Goal: Navigation & Orientation: Find specific page/section

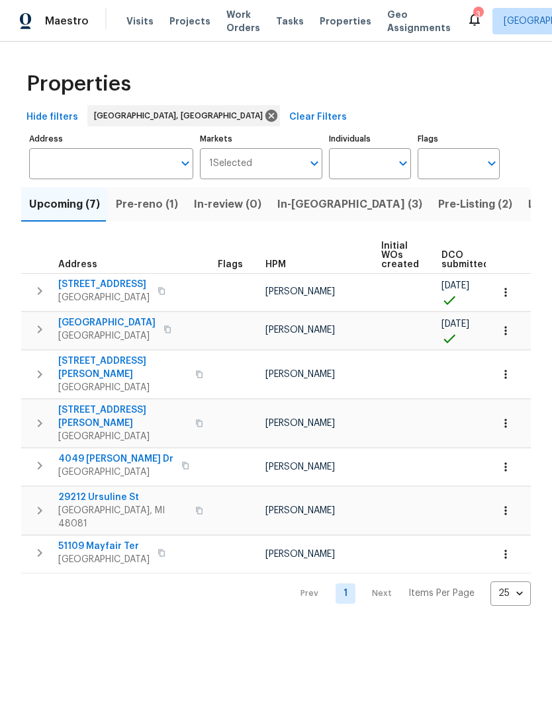
click at [156, 193] on button "Pre-reno (1)" at bounding box center [147, 204] width 78 height 34
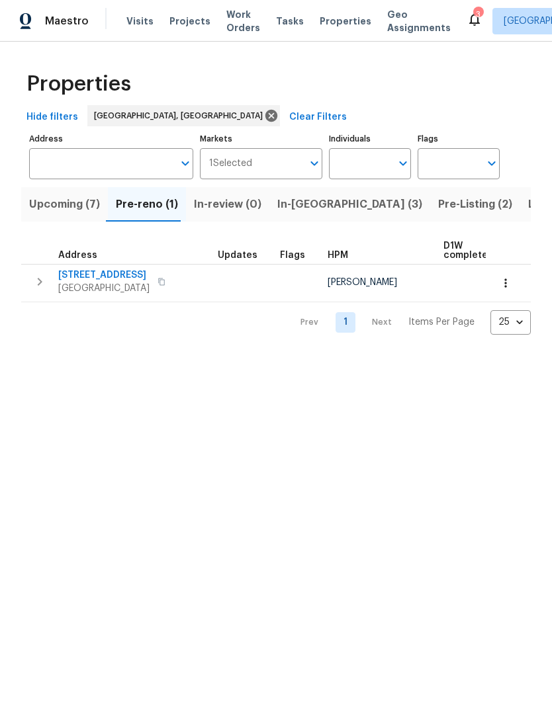
click at [438, 200] on span "Pre-Listing (2)" at bounding box center [475, 204] width 74 height 19
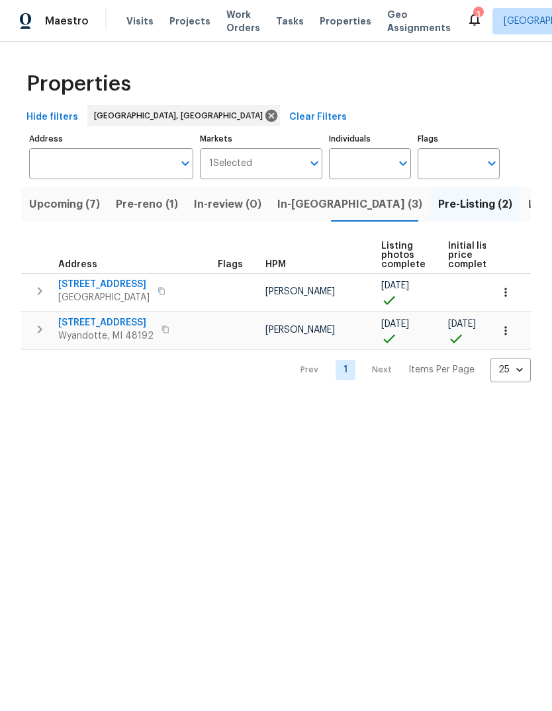
click at [528, 201] on span "Listed (13)" at bounding box center [555, 204] width 54 height 19
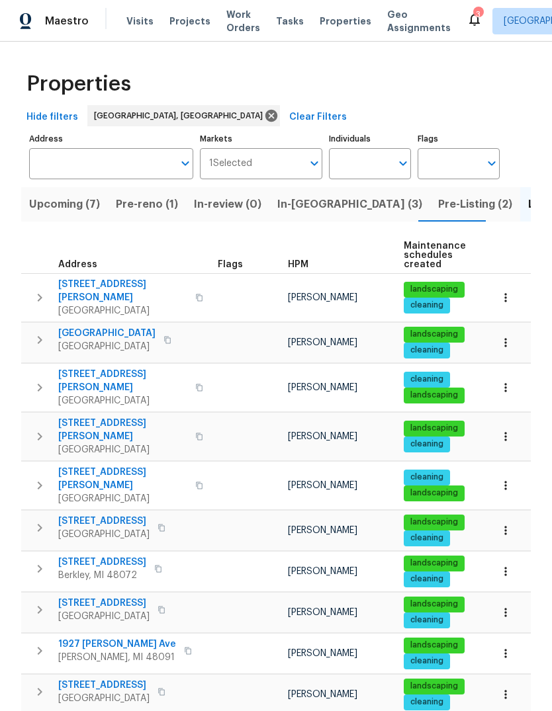
click at [430, 218] on button "Pre-Listing (2)" at bounding box center [475, 204] width 90 height 34
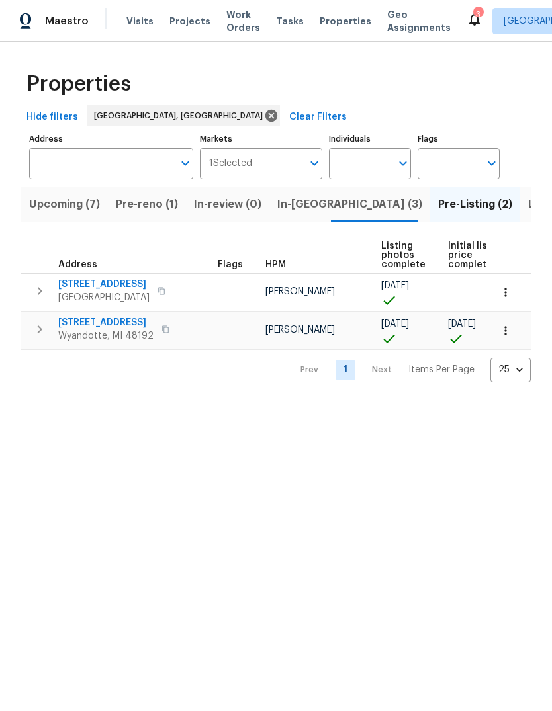
click at [302, 210] on span "In-[GEOGRAPHIC_DATA] (3)" at bounding box center [349, 204] width 145 height 19
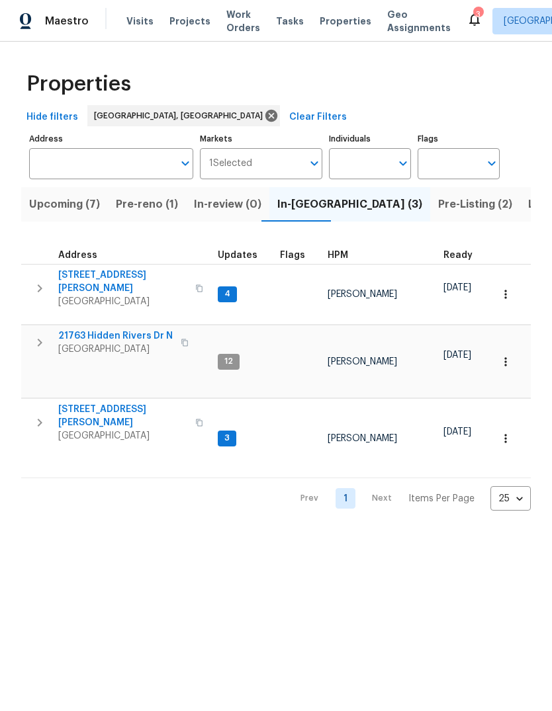
click at [16, 532] on html "Maestro Visits Projects Work Orders Tasks Properties Geo Assignments 3 [GEOGRAP…" at bounding box center [276, 266] width 552 height 532
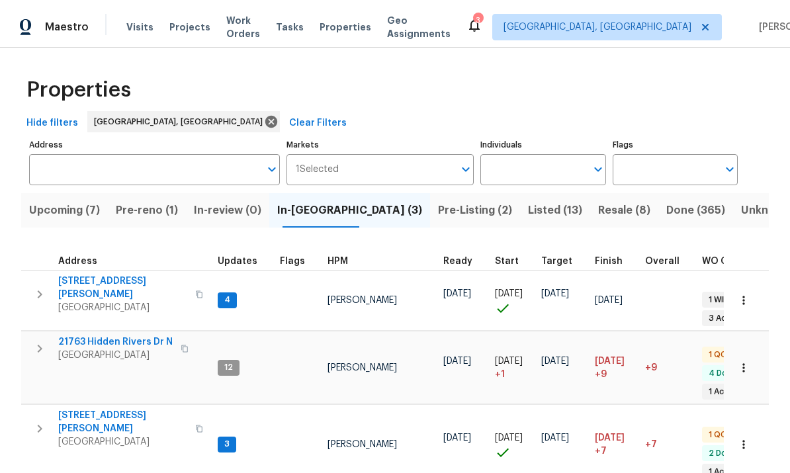
scroll to position [13, 0]
